Goal: Information Seeking & Learning: Learn about a topic

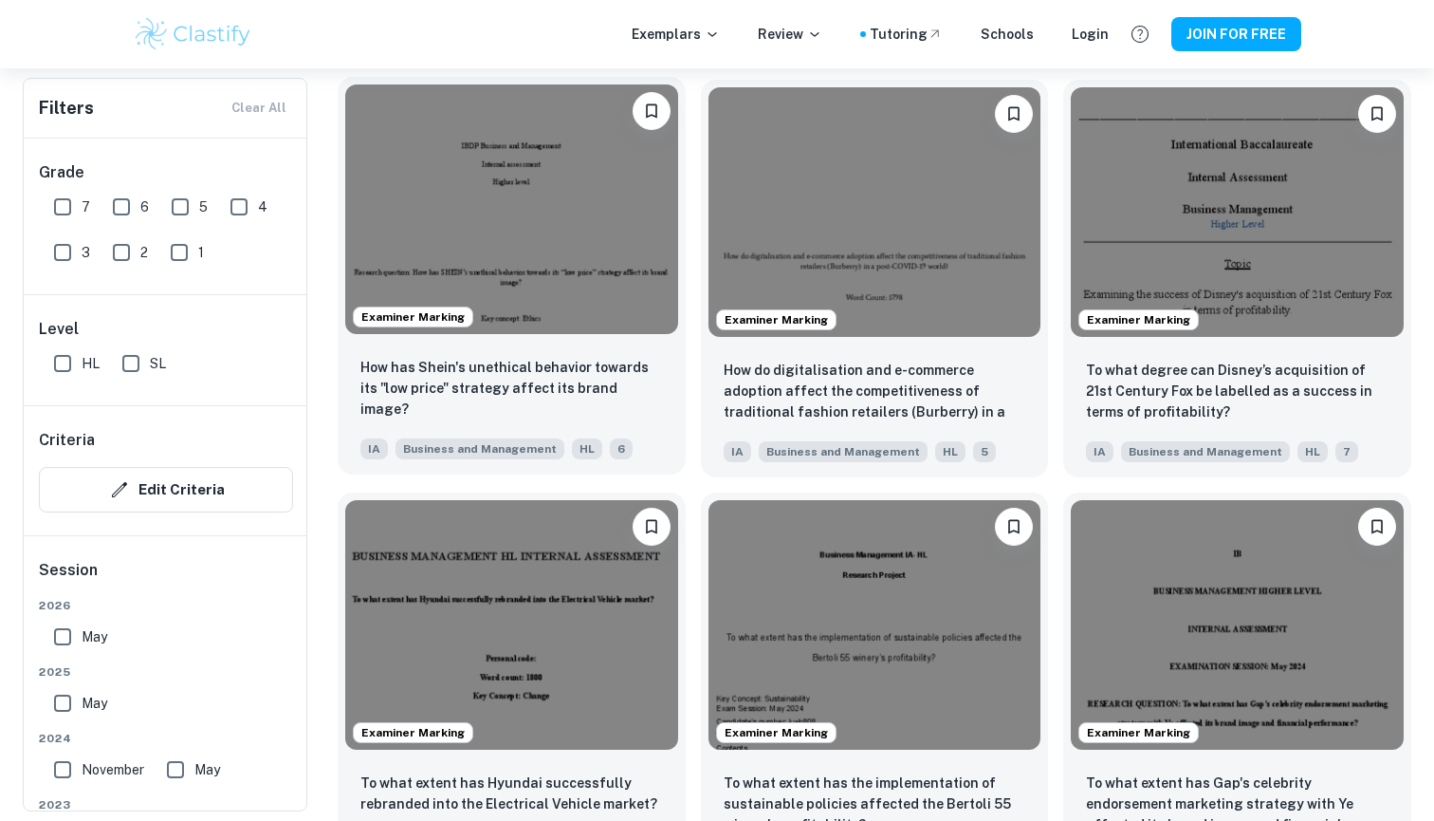
scroll to position [1835, 0]
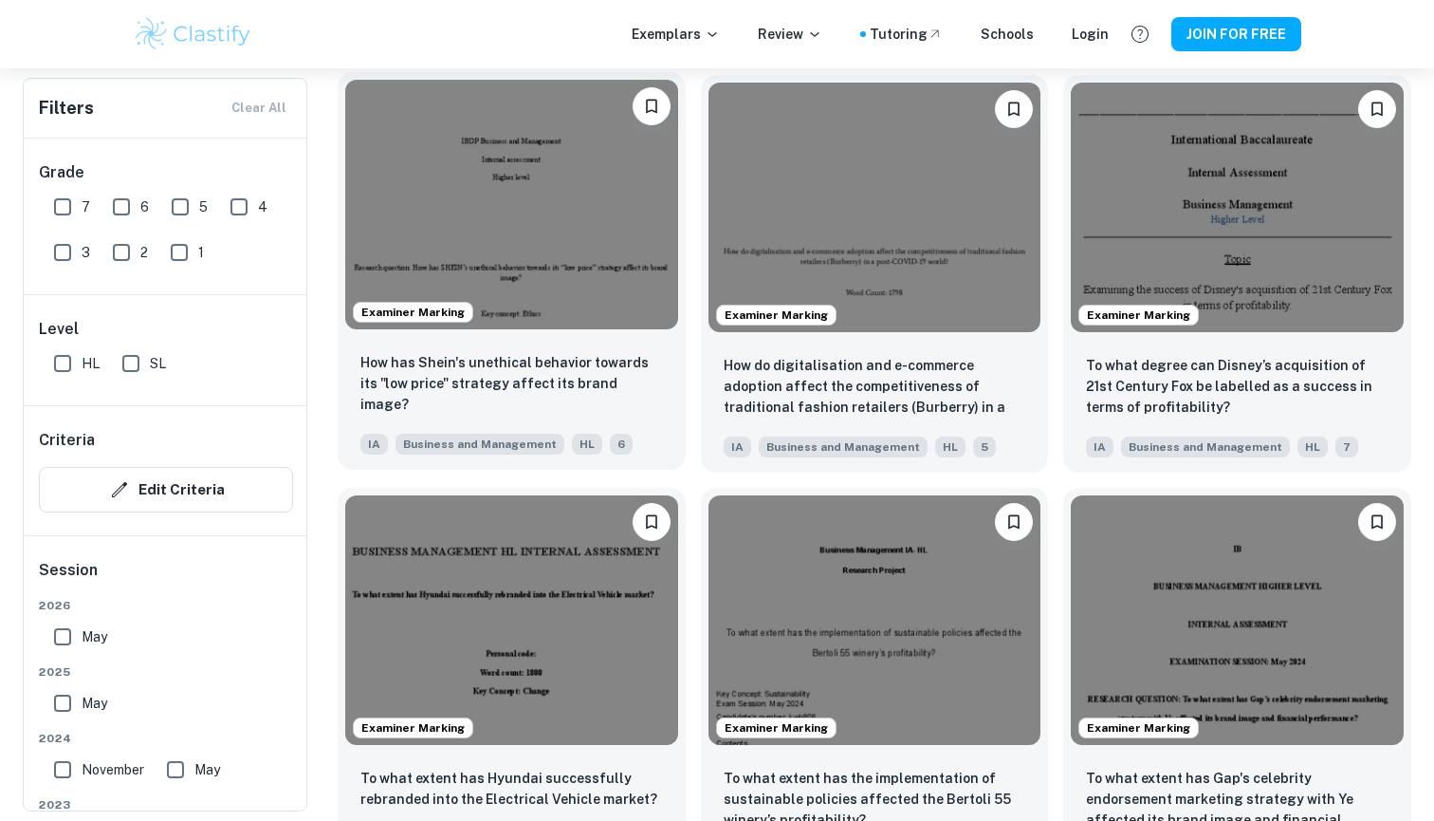
click at [542, 276] on img at bounding box center [511, 204] width 333 height 249
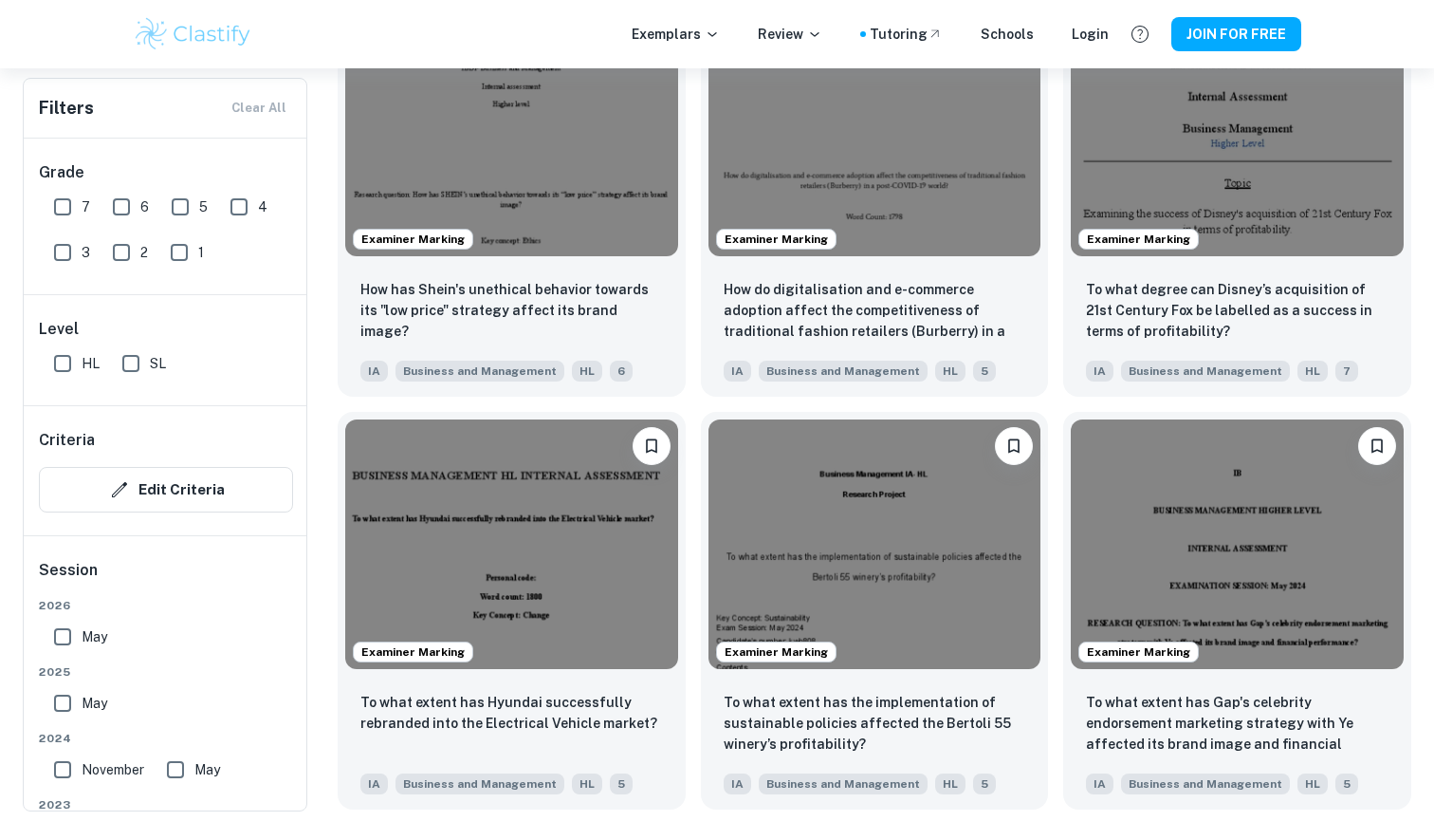
scroll to position [1901, 0]
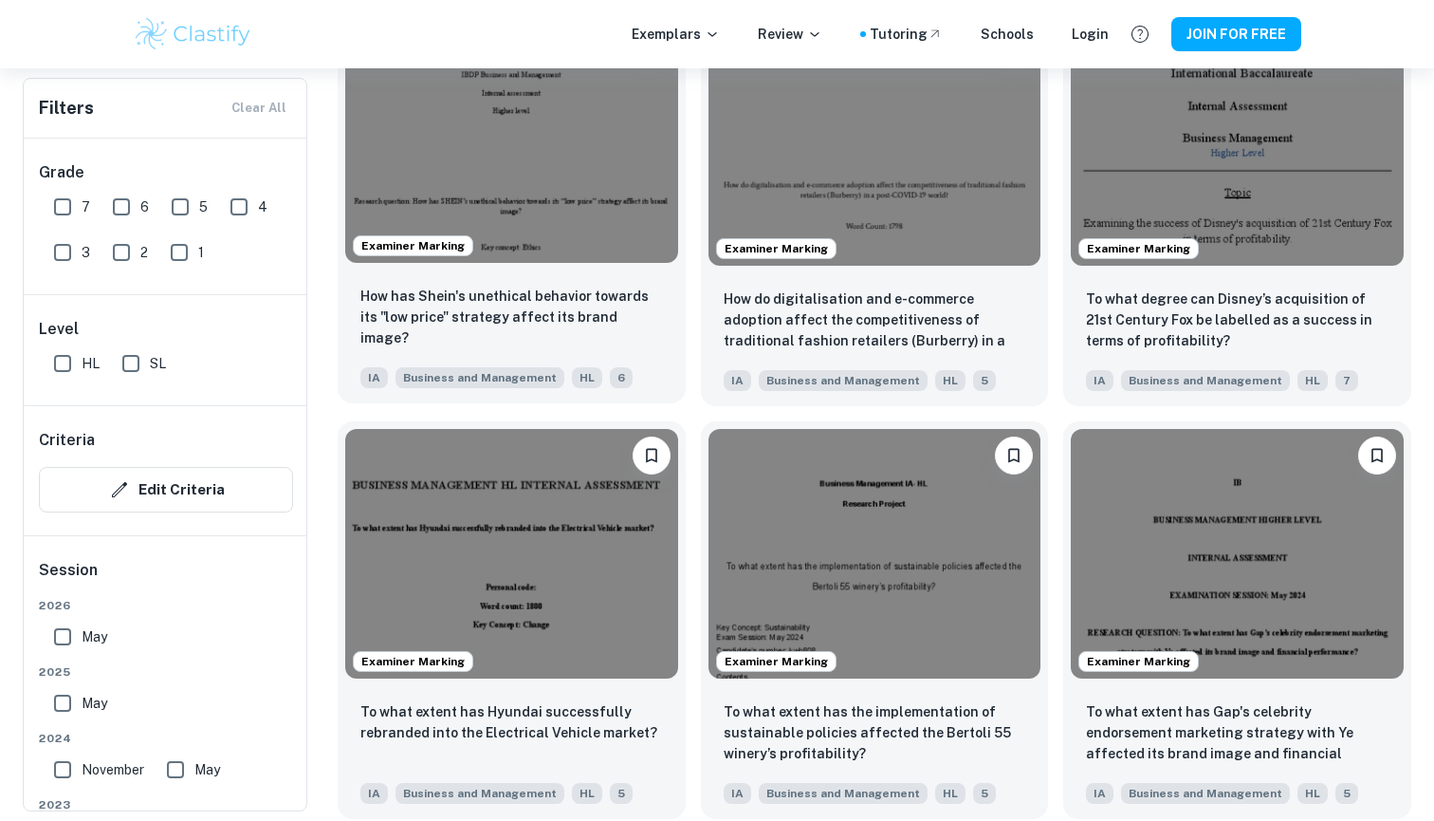
click at [570, 188] on img at bounding box center [511, 137] width 333 height 249
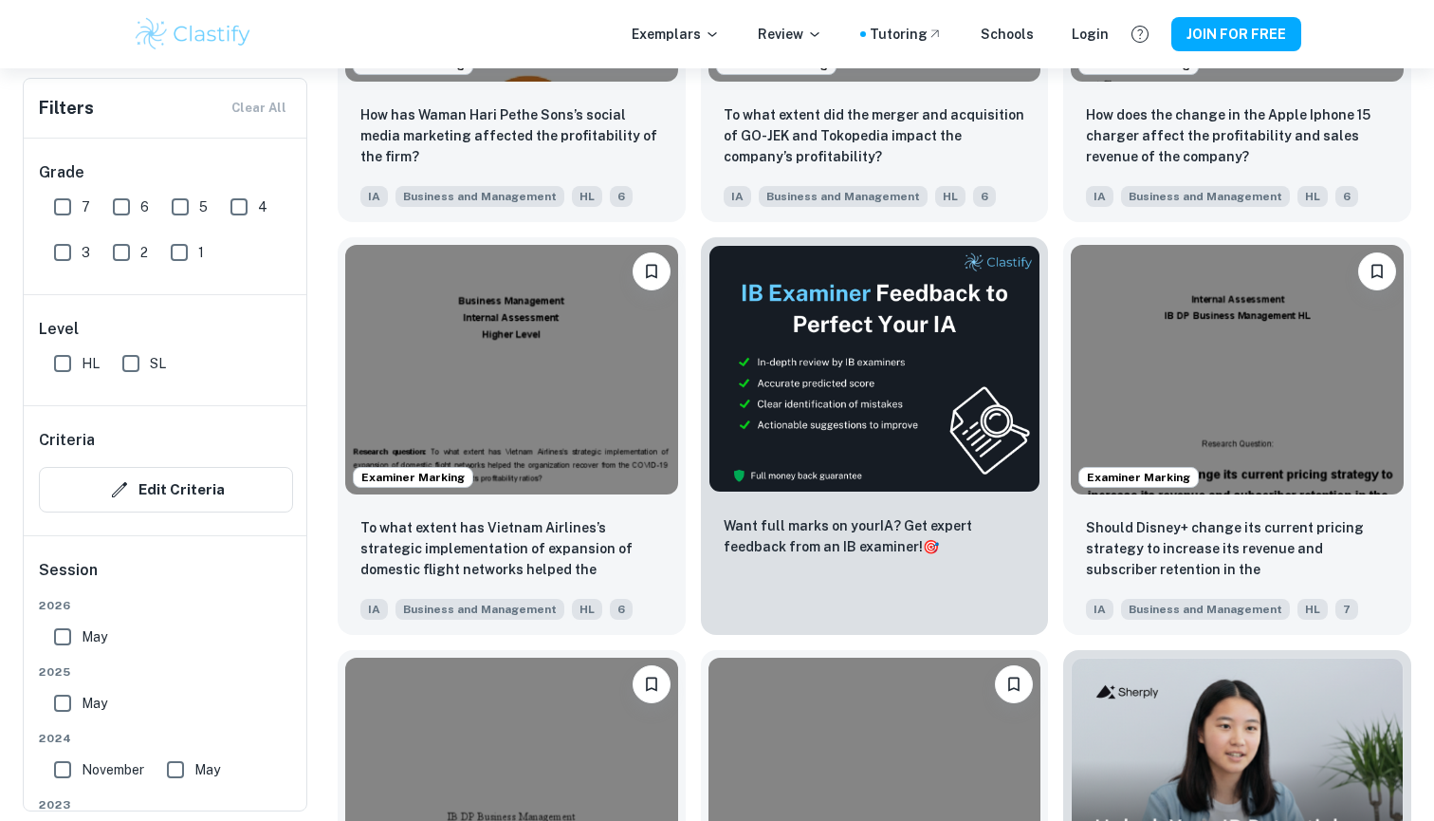
scroll to position [4996, 0]
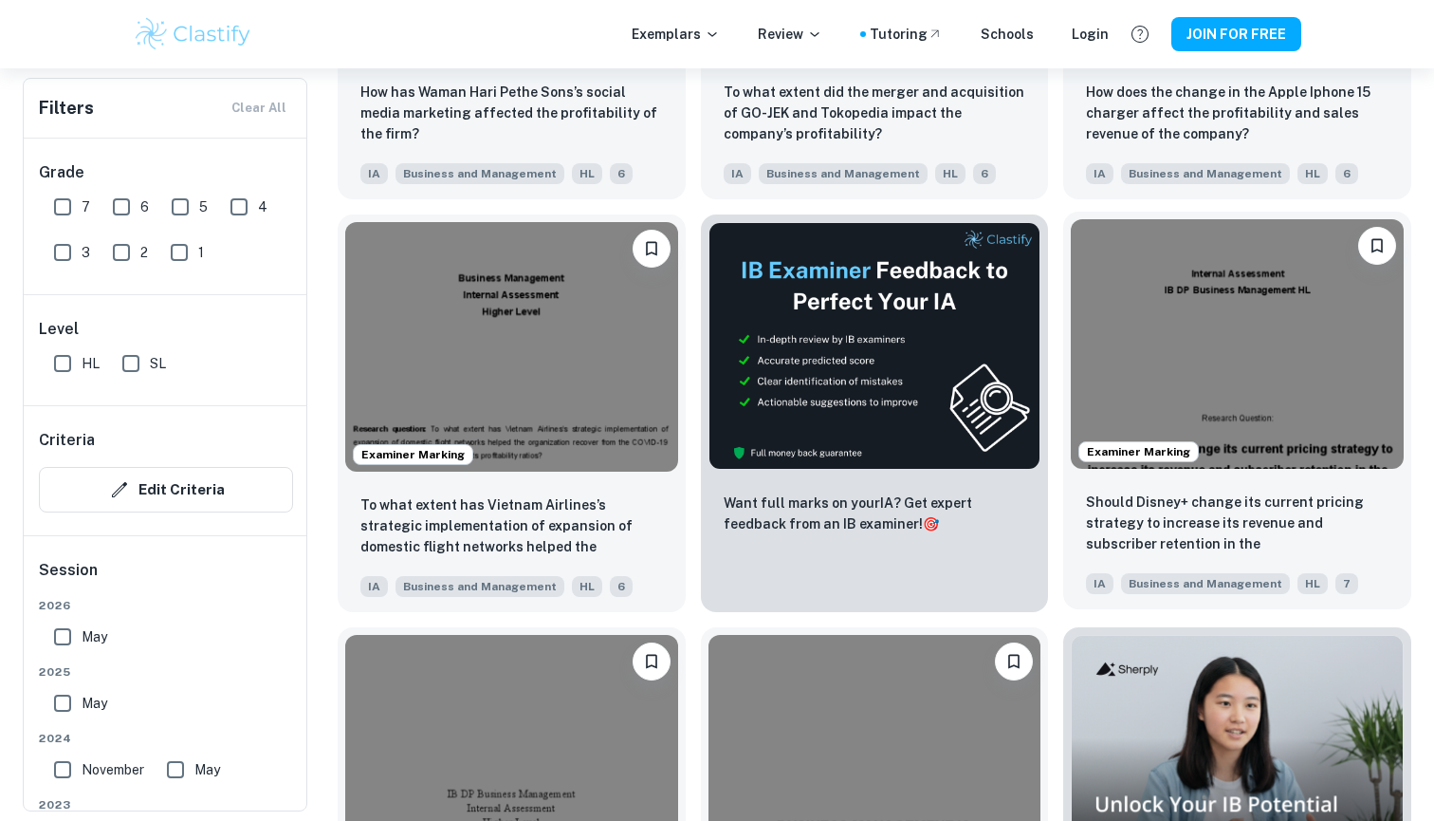
click at [1301, 322] on img at bounding box center [1237, 343] width 333 height 249
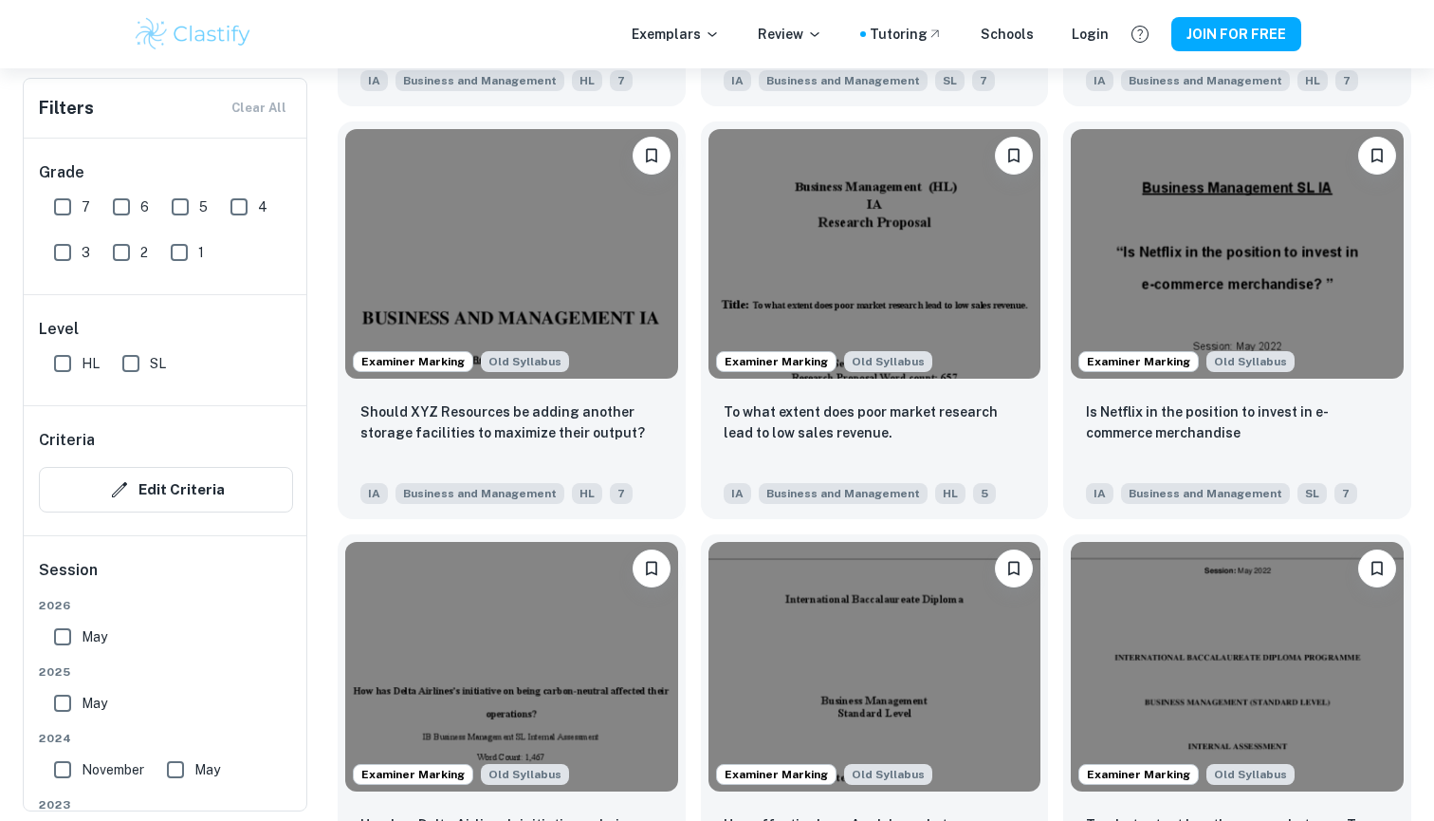
scroll to position [12954, 0]
